Goal: Information Seeking & Learning: Learn about a topic

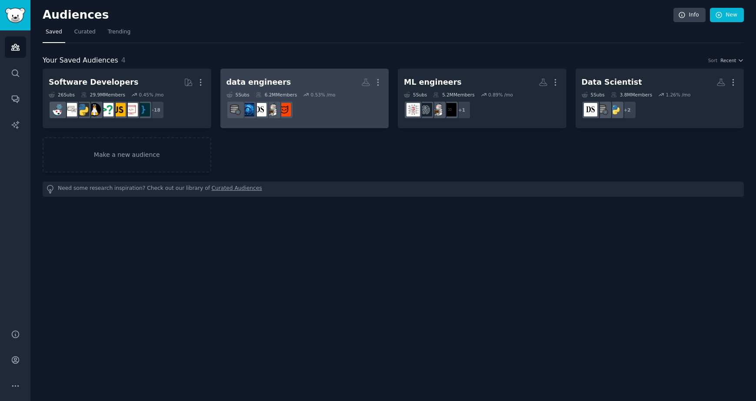
click at [334, 111] on dd "r/dataengineering" at bounding box center [304, 110] width 156 height 24
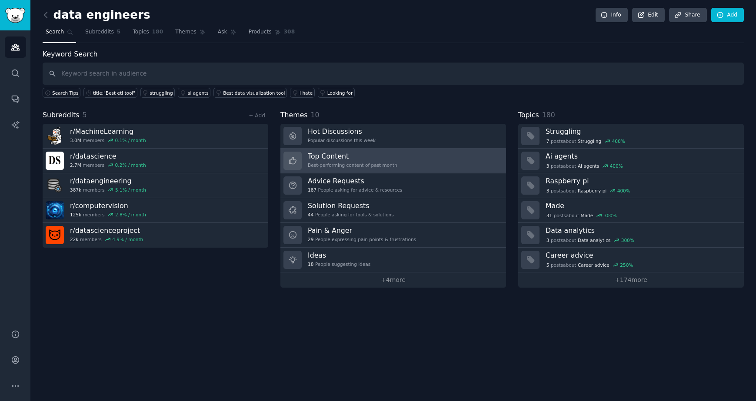
click at [385, 158] on h3 "Top Content" at bounding box center [353, 156] width 90 height 9
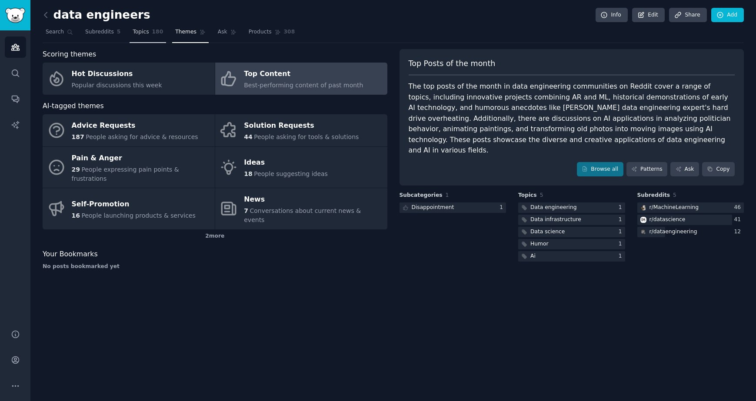
click at [149, 33] on link "Topics 180" at bounding box center [148, 34] width 37 height 18
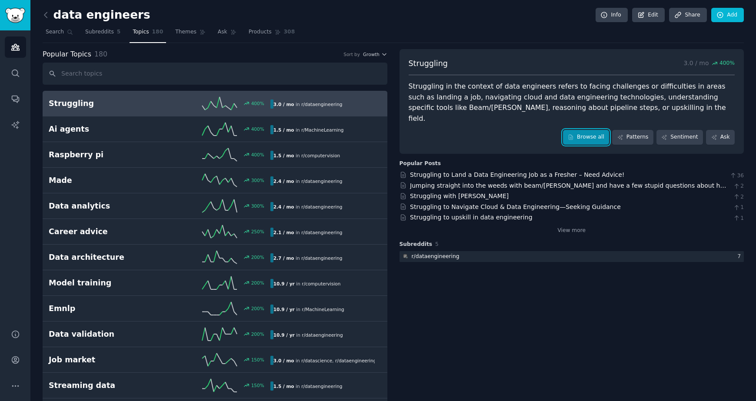
click at [582, 130] on link "Browse all" at bounding box center [586, 137] width 46 height 15
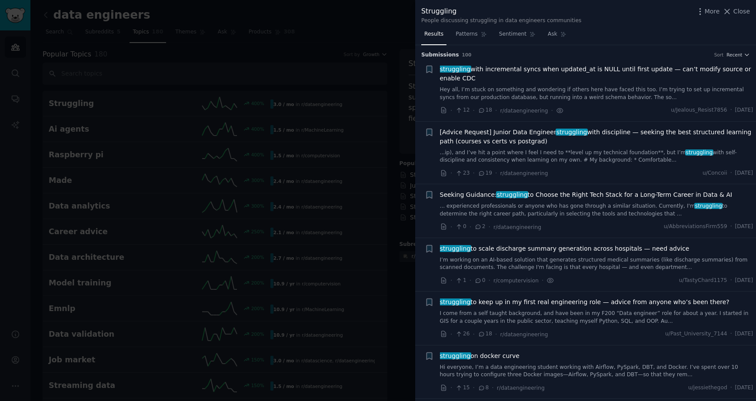
click at [332, 90] on div at bounding box center [378, 200] width 756 height 401
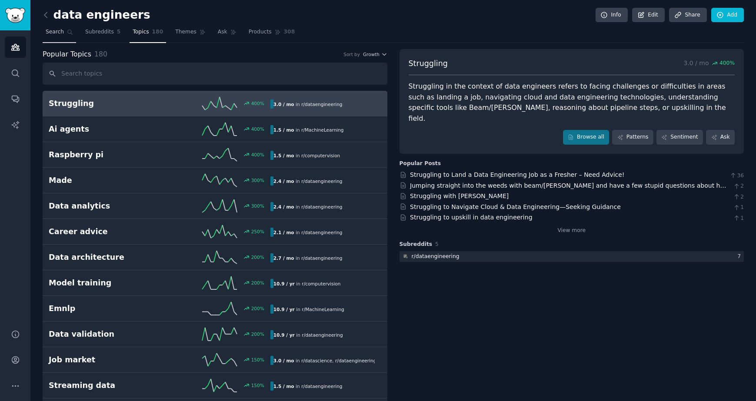
click at [60, 33] on span "Search" at bounding box center [55, 32] width 18 height 8
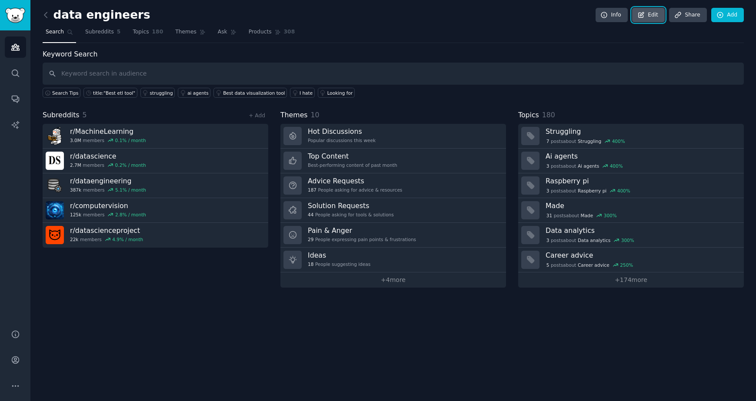
click at [648, 18] on link "Edit" at bounding box center [648, 15] width 33 height 15
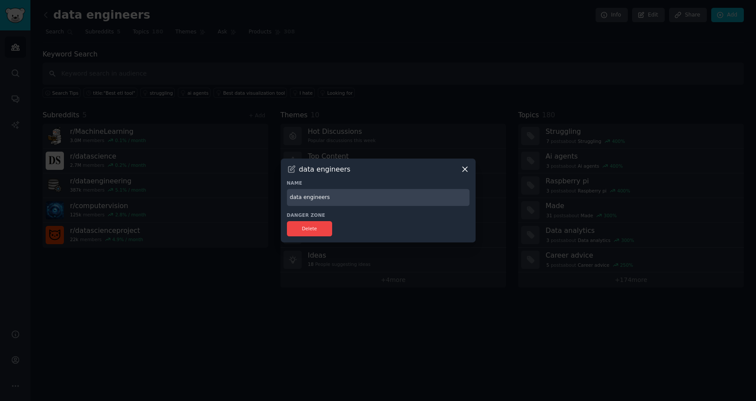
click at [465, 169] on icon at bounding box center [464, 169] width 5 height 5
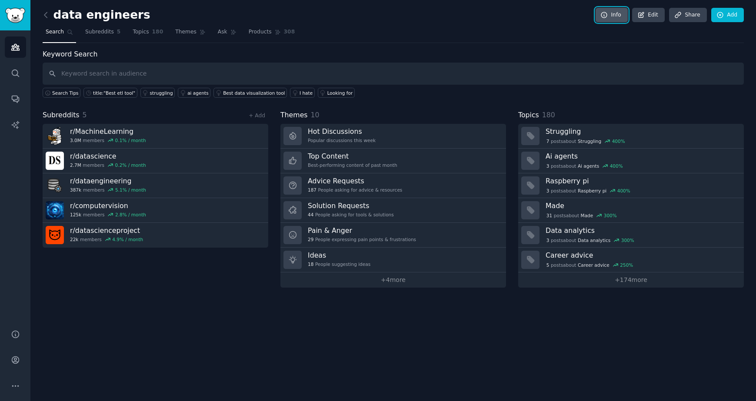
click at [611, 15] on link "Info" at bounding box center [611, 15] width 32 height 15
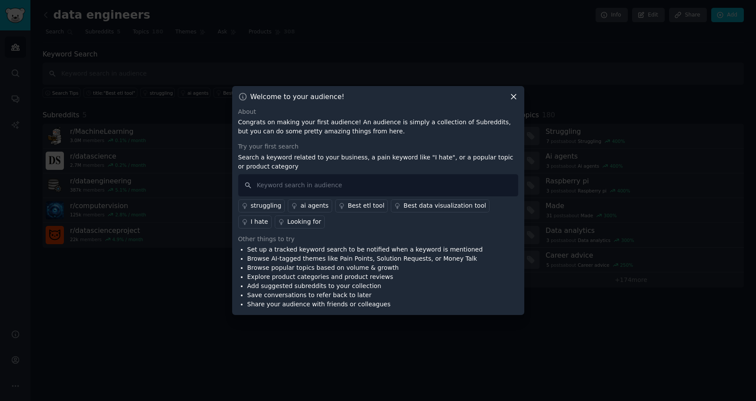
click at [515, 96] on icon at bounding box center [513, 96] width 9 height 9
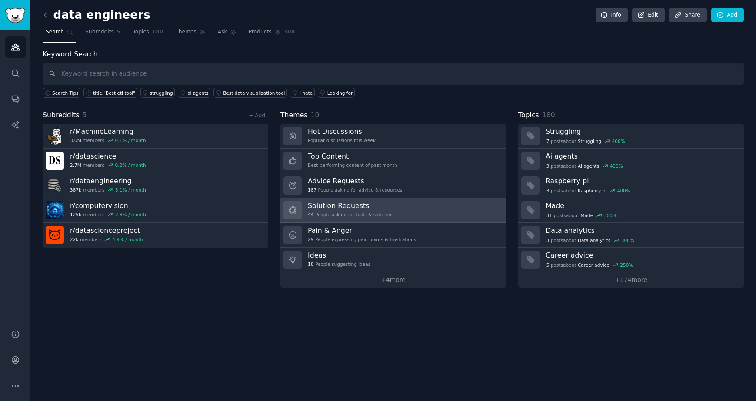
click at [380, 206] on h3 "Solution Requests" at bounding box center [351, 205] width 86 height 9
